Goal: Information Seeking & Learning: Learn about a topic

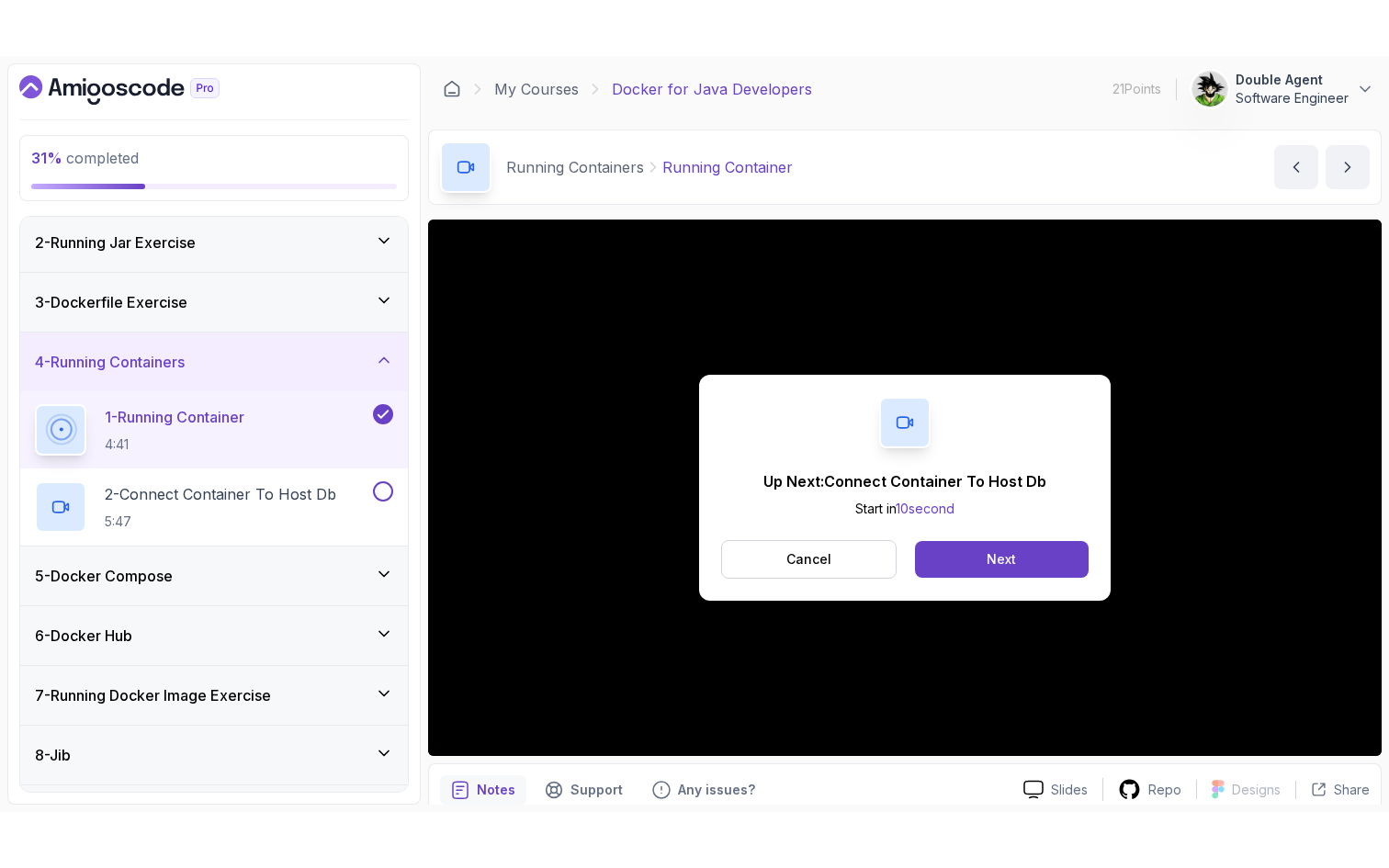
scroll to position [75, 0]
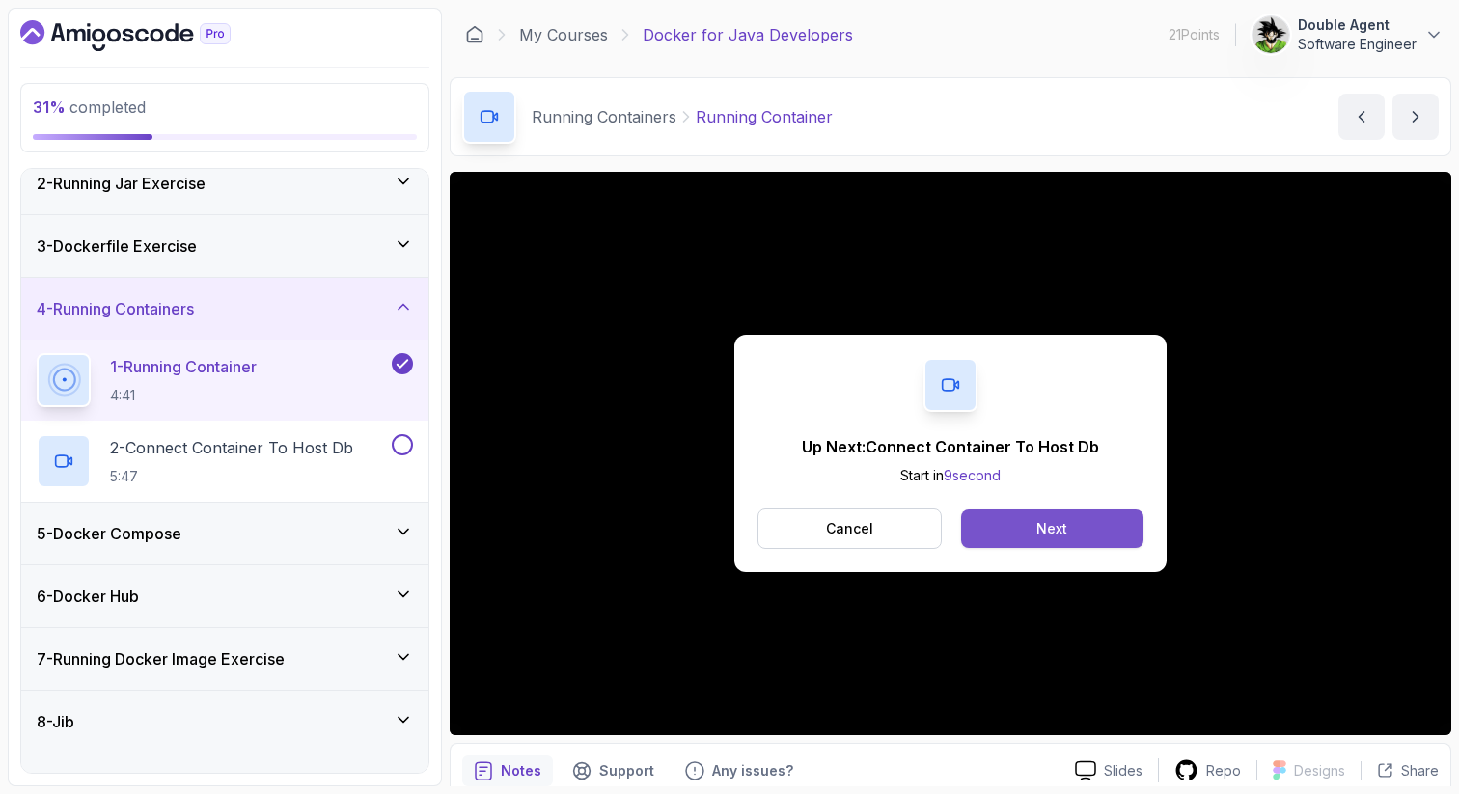
click at [1054, 537] on div "Next" at bounding box center [1051, 528] width 31 height 19
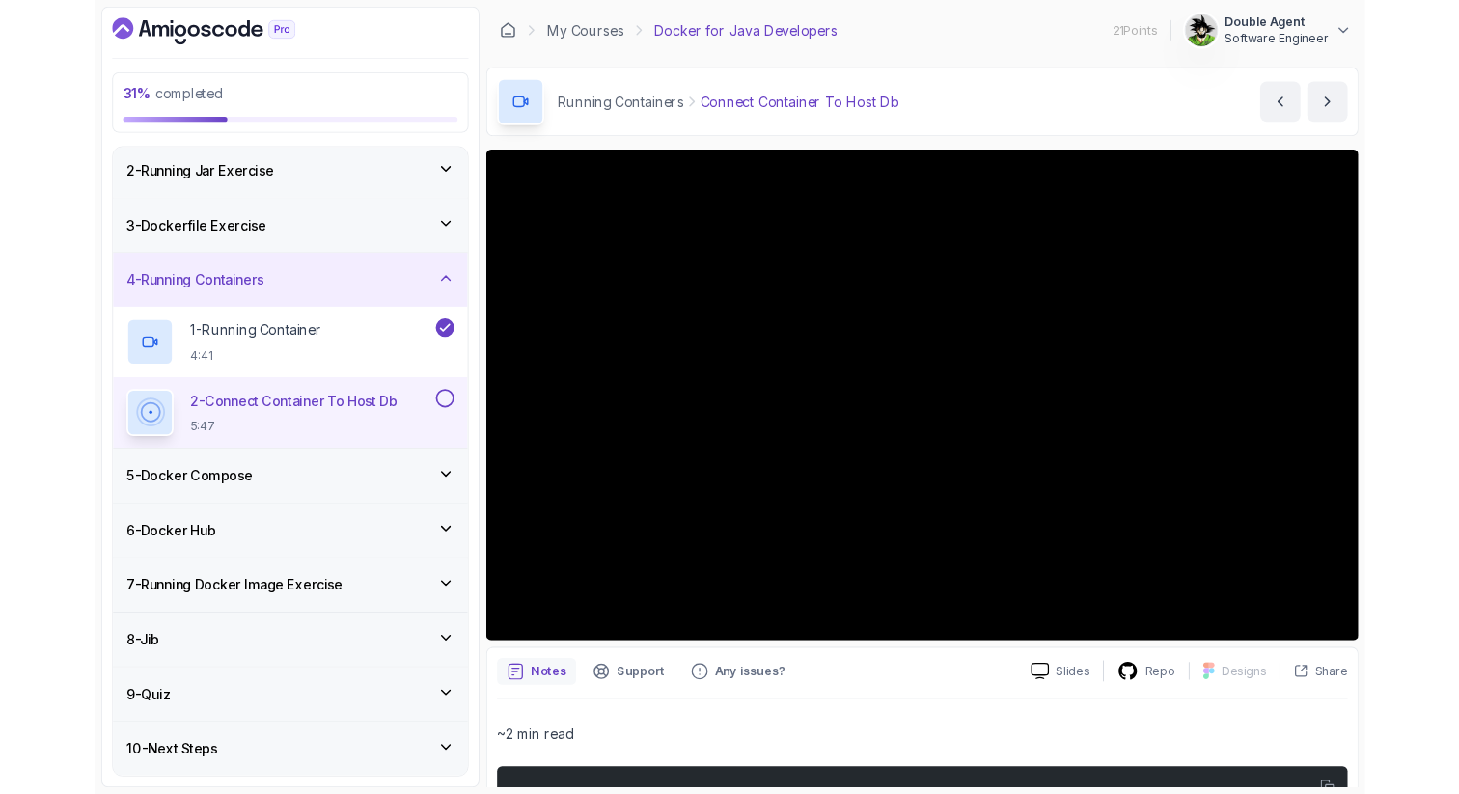
scroll to position [79, 0]
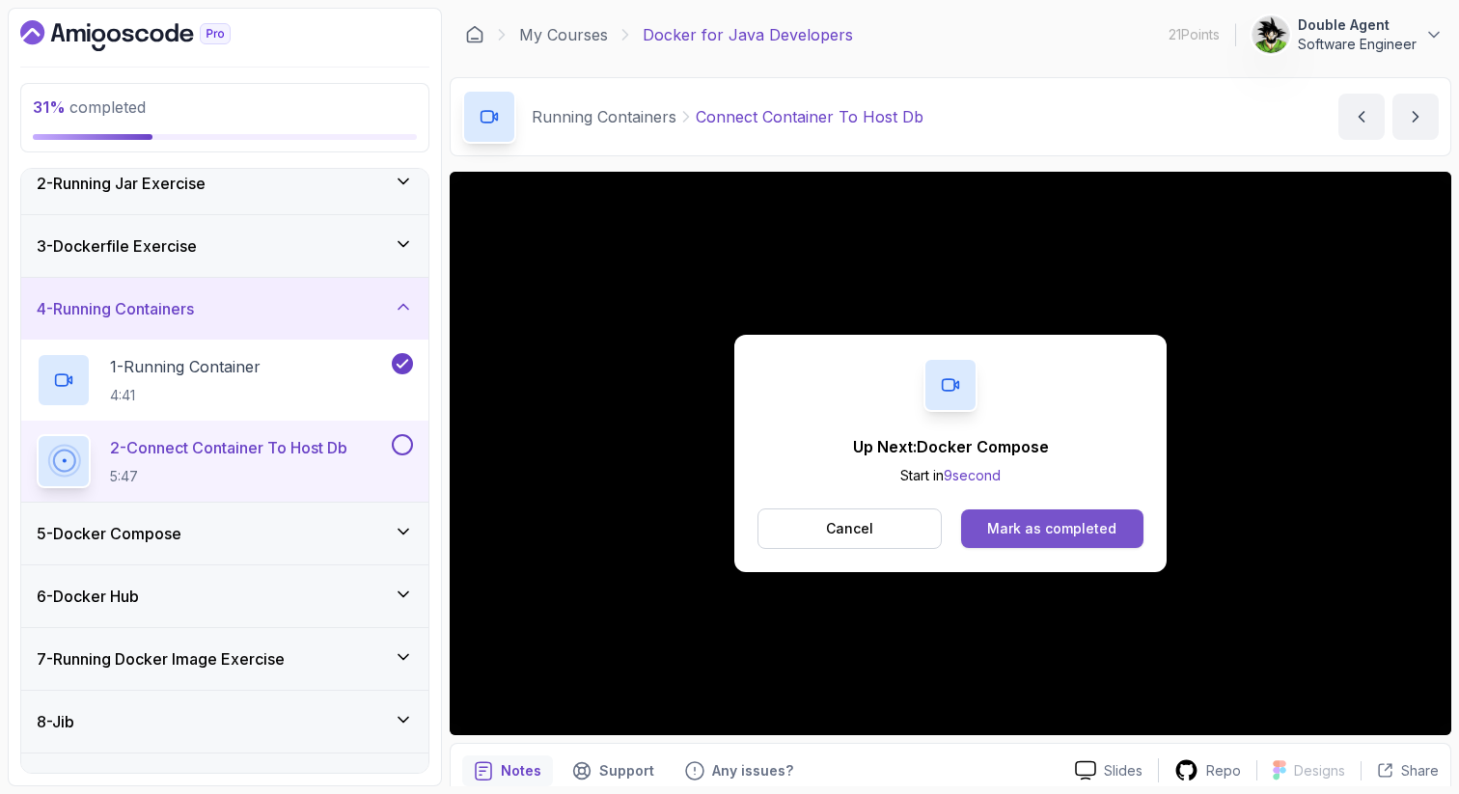
click at [1075, 529] on div "Mark as completed" at bounding box center [1051, 528] width 129 height 19
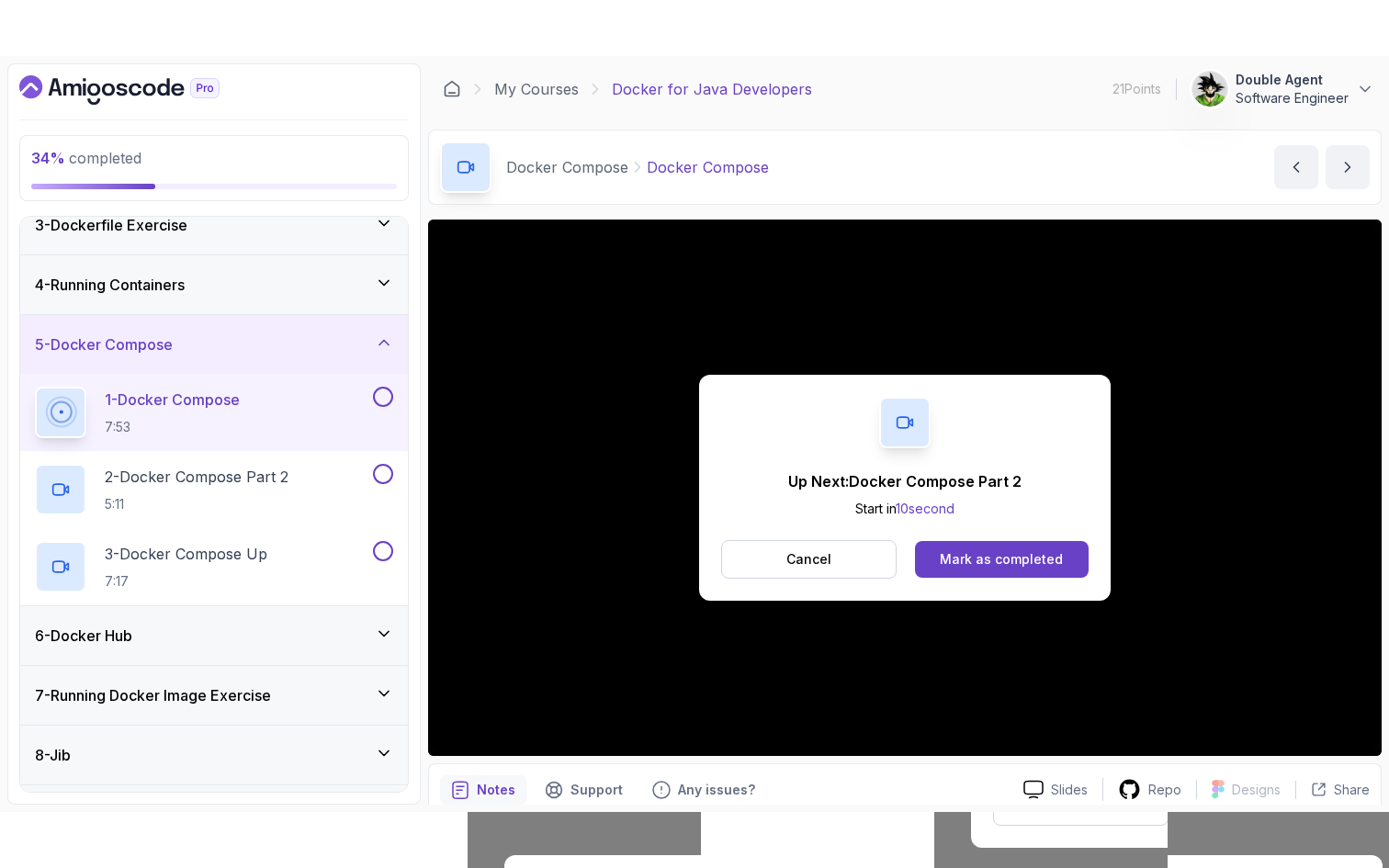
scroll to position [251, 0]
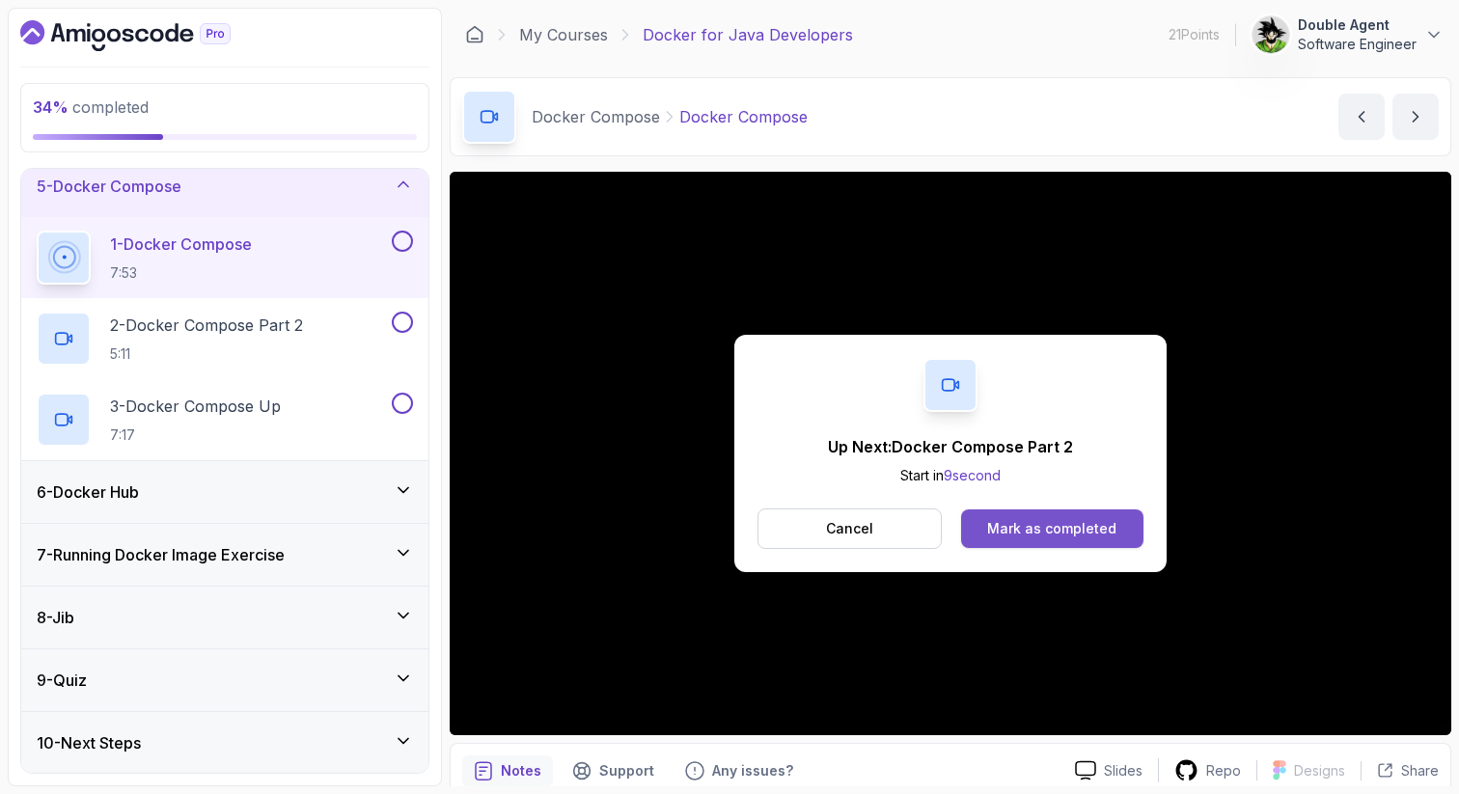
click at [1043, 531] on div "Mark as completed" at bounding box center [1051, 528] width 129 height 19
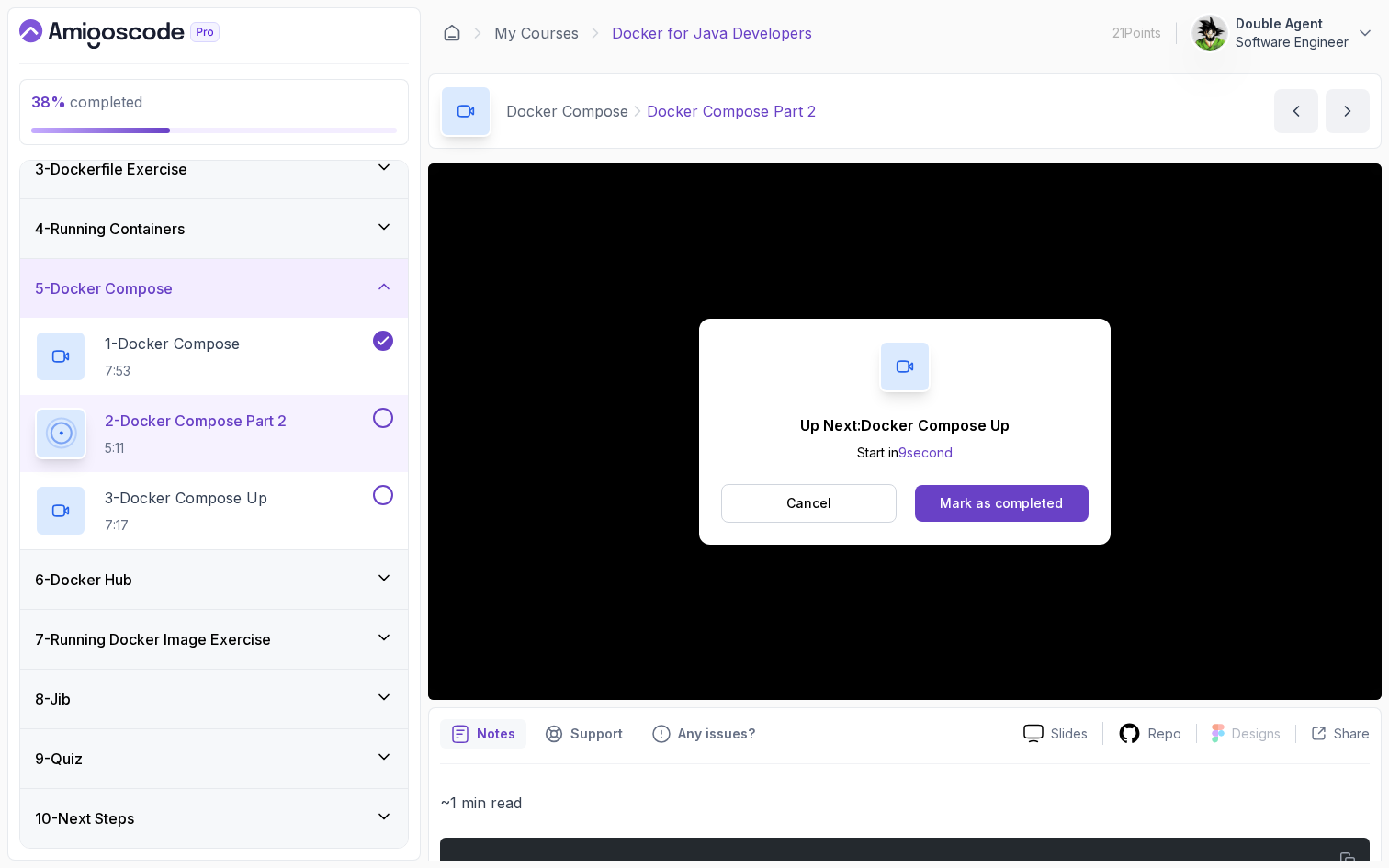
scroll to position [251, 0]
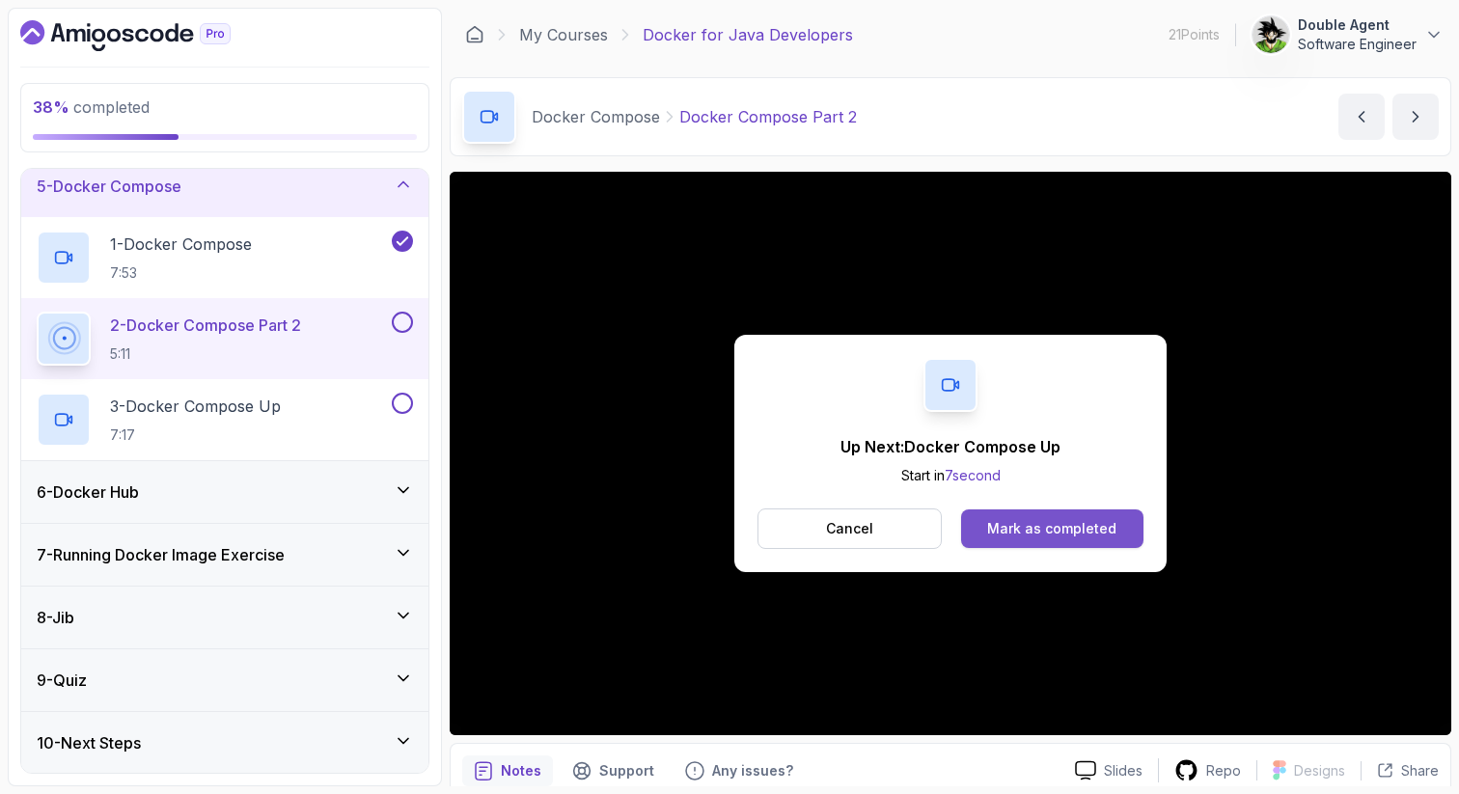
click at [1092, 538] on button "Mark as completed" at bounding box center [1052, 528] width 182 height 39
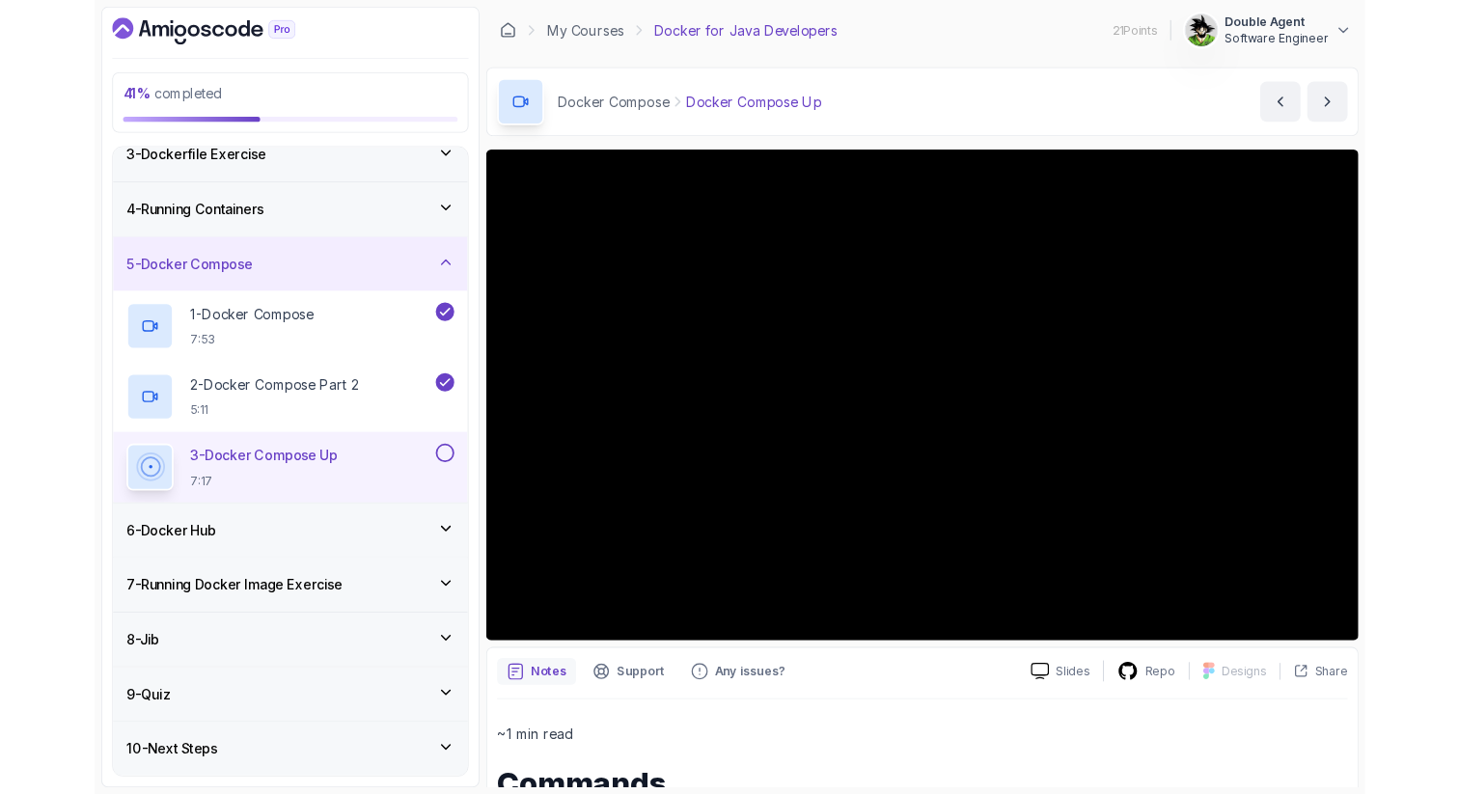
scroll to position [264, 0]
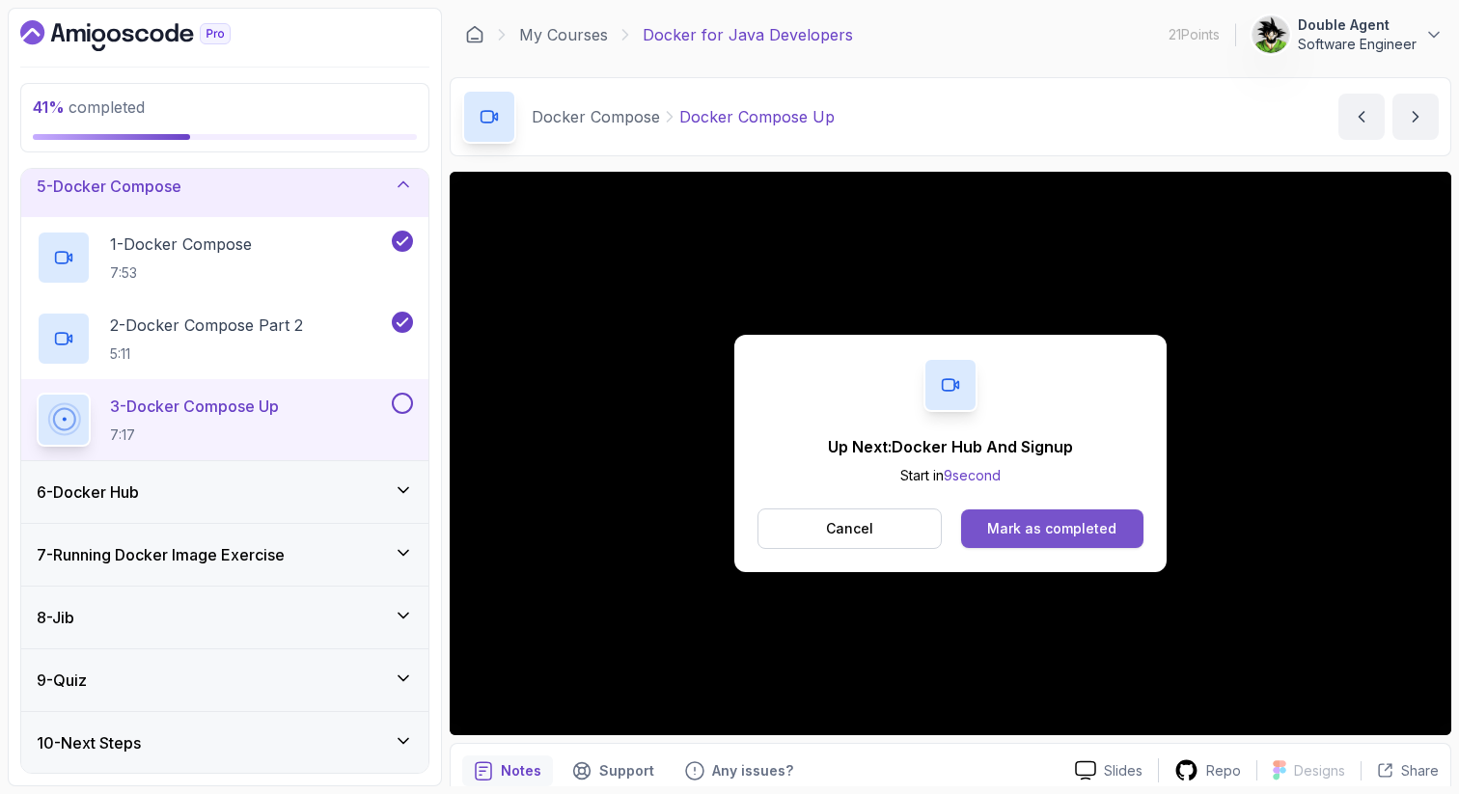
click at [1027, 542] on button "Mark as completed" at bounding box center [1052, 528] width 182 height 39
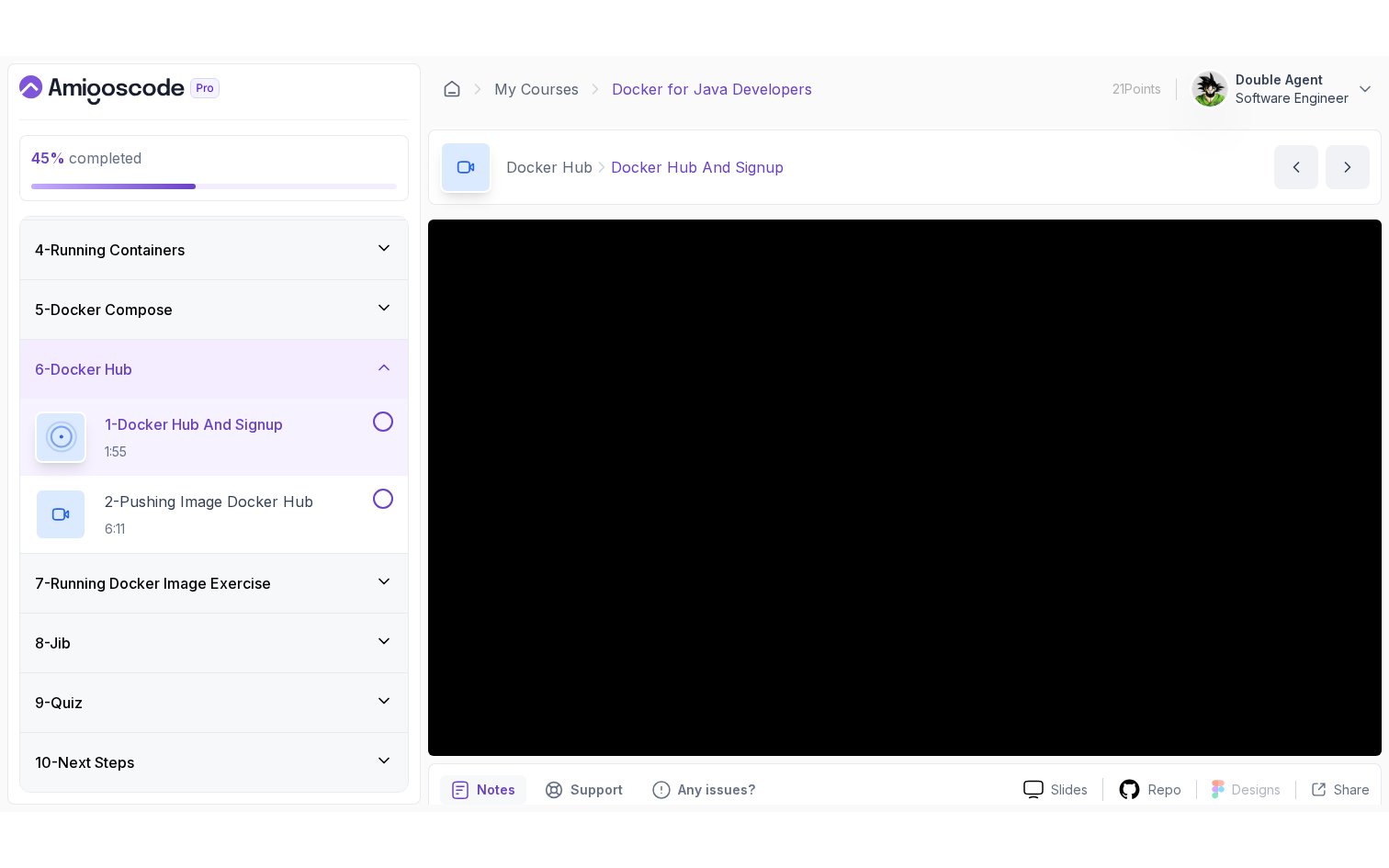
scroll to position [64, 0]
